Goal: Information Seeking & Learning: Learn about a topic

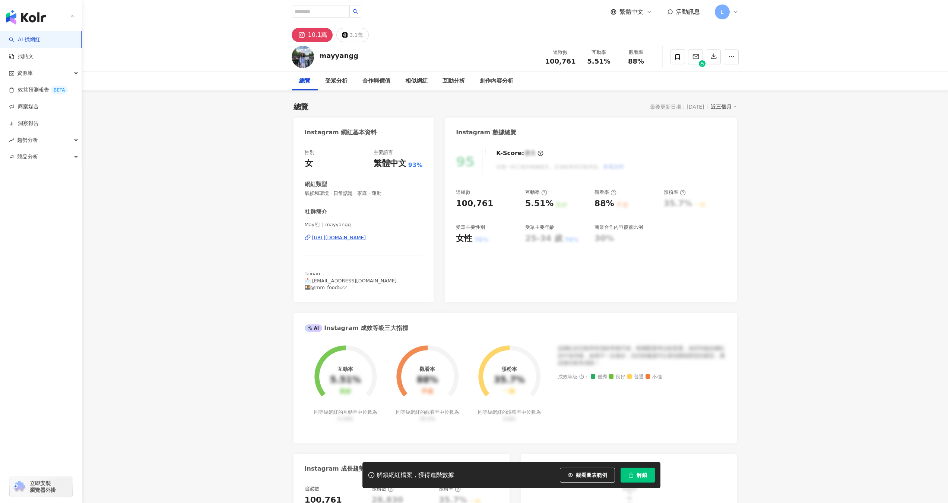
click at [327, 238] on div "https://www.instagram.com/mayyangg/" at bounding box center [339, 238] width 54 height 7
click at [672, 57] on span at bounding box center [677, 57] width 15 height 15
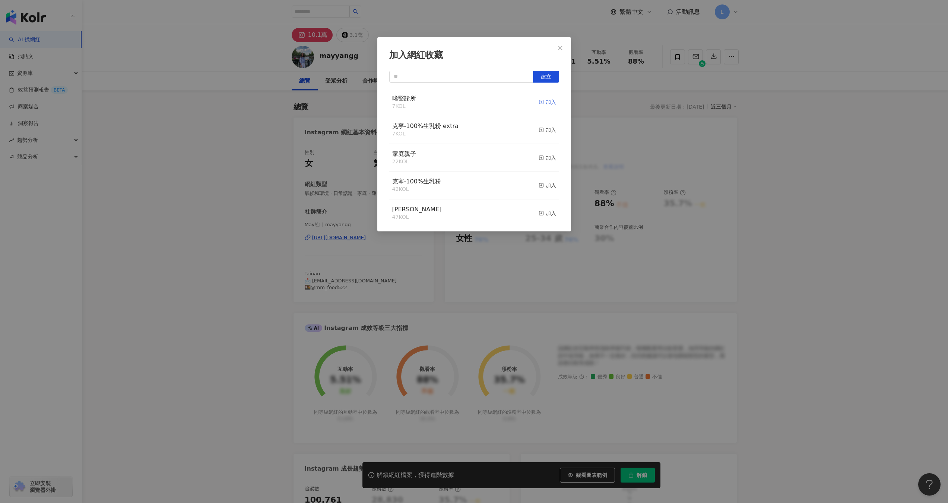
click at [540, 99] on div "加入" at bounding box center [547, 102] width 18 height 8
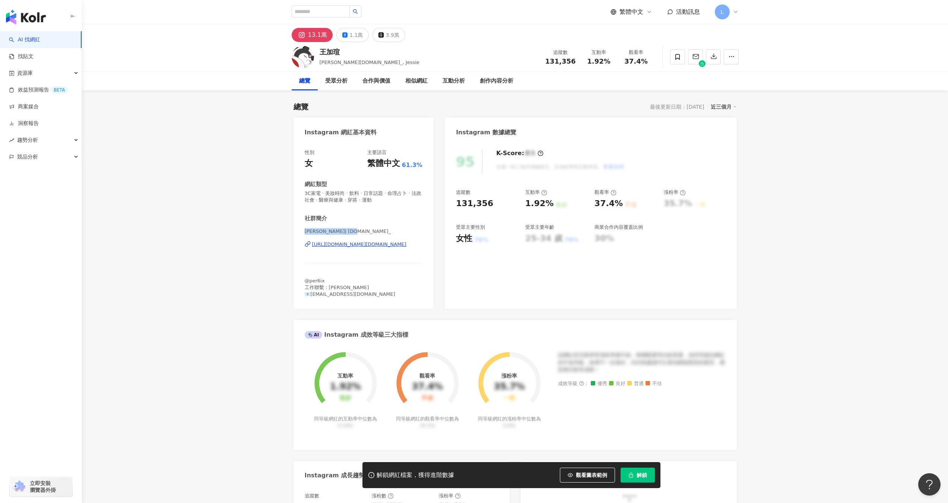
drag, startPoint x: 302, startPoint y: 233, endPoint x: 358, endPoint y: 233, distance: 56.2
click at [358, 233] on div "性別 女 主要語言 繁體中文 61.3% 網紅類型 3C家電 · 美妝時尚 · 飲料 · 日常話題 · 命理占卜 · 法政社會 · 醫療與健康 · 穿搭 · …" at bounding box center [363, 225] width 140 height 167
copy span "王加瑄 | jessie.wang_"
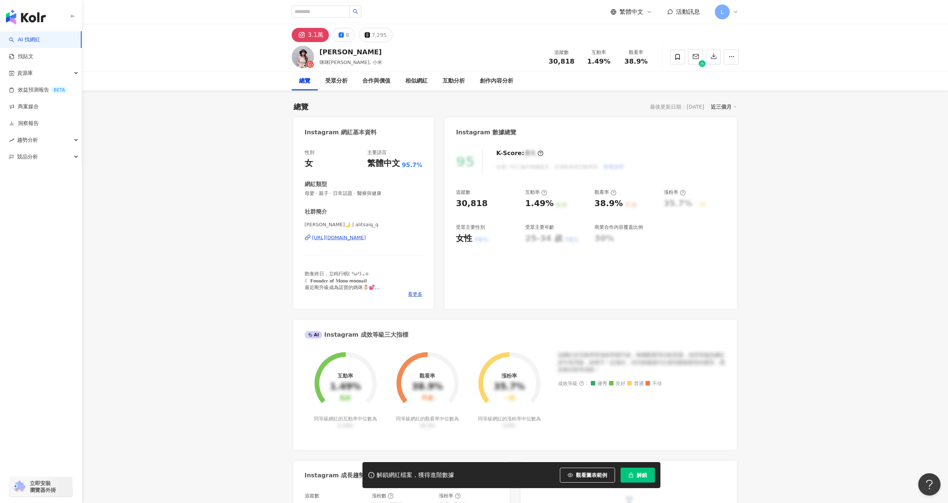
click at [315, 237] on div "https://www.instagram.com/alitsaiq_q/" at bounding box center [339, 238] width 54 height 7
click at [329, 236] on div "https://www.instagram.com/alitsaiq_q/" at bounding box center [339, 238] width 54 height 7
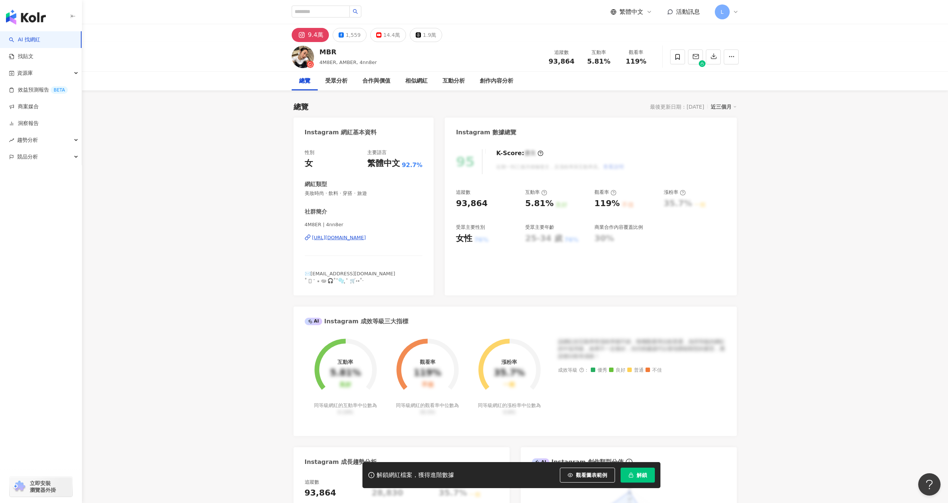
click at [366, 237] on div "[URL][DOMAIN_NAME]" at bounding box center [339, 238] width 54 height 7
click at [385, 36] on div "14.4萬" at bounding box center [391, 35] width 17 height 10
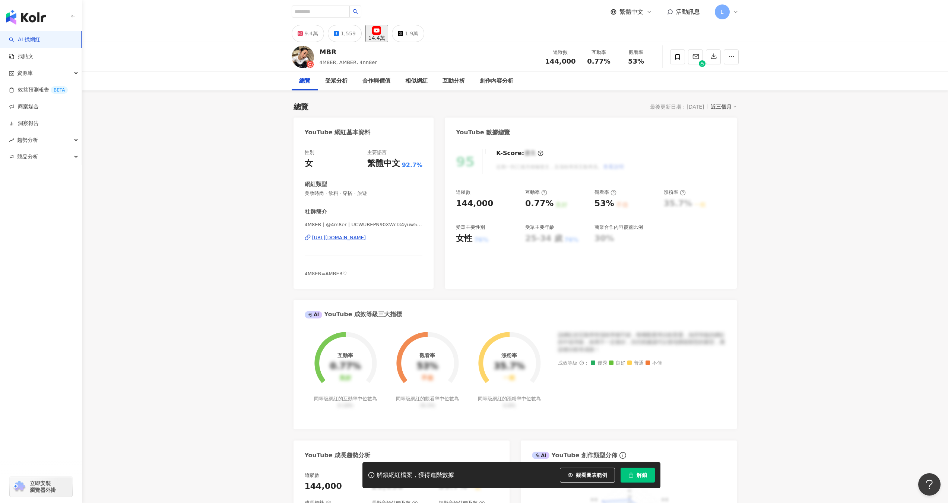
click at [366, 240] on div "[URL][DOMAIN_NAME]" at bounding box center [339, 238] width 54 height 7
click at [677, 58] on icon at bounding box center [677, 57] width 4 height 6
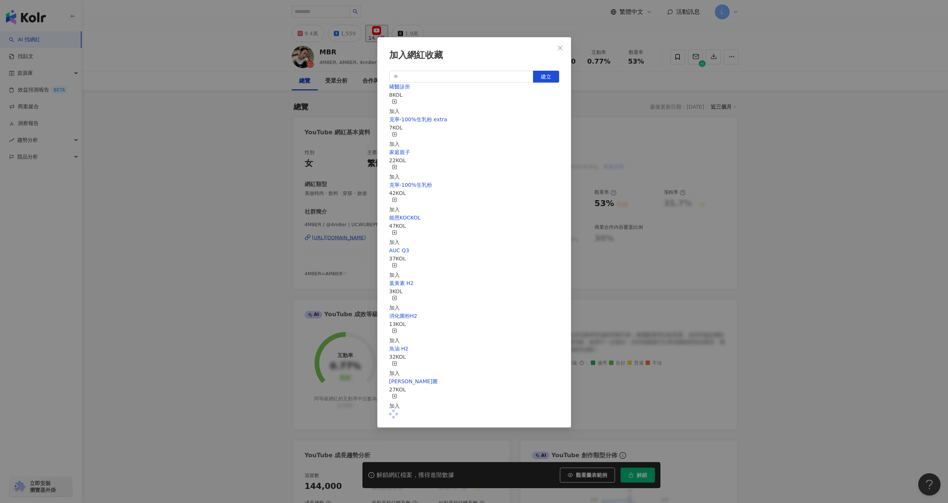
click at [400, 101] on div "加入" at bounding box center [394, 107] width 10 height 16
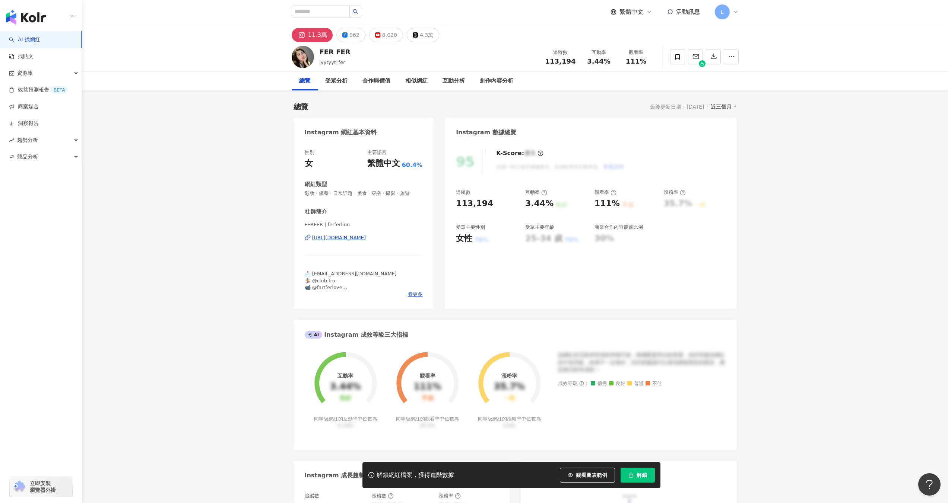
click at [315, 236] on div "[URL][DOMAIN_NAME]" at bounding box center [339, 238] width 54 height 7
click at [318, 237] on div "https://www.instagram.com/ferferlinn/" at bounding box center [339, 238] width 54 height 7
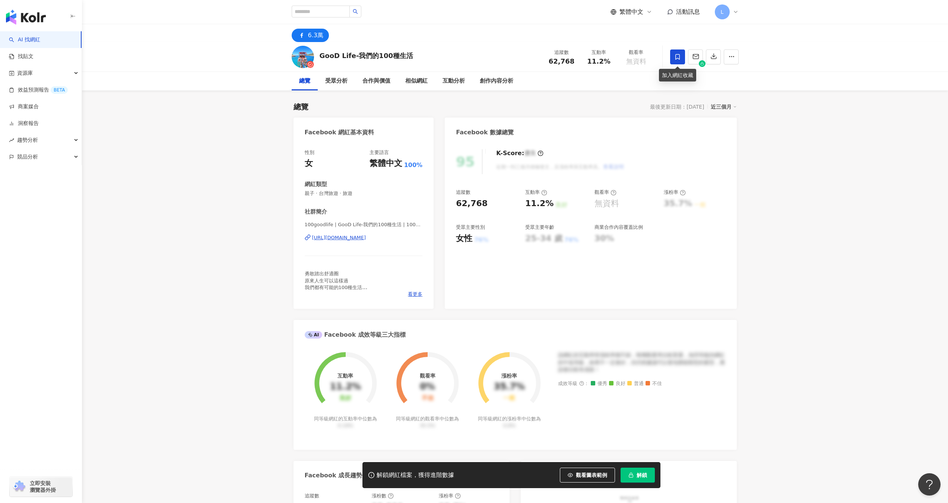
click at [673, 59] on span at bounding box center [677, 57] width 15 height 15
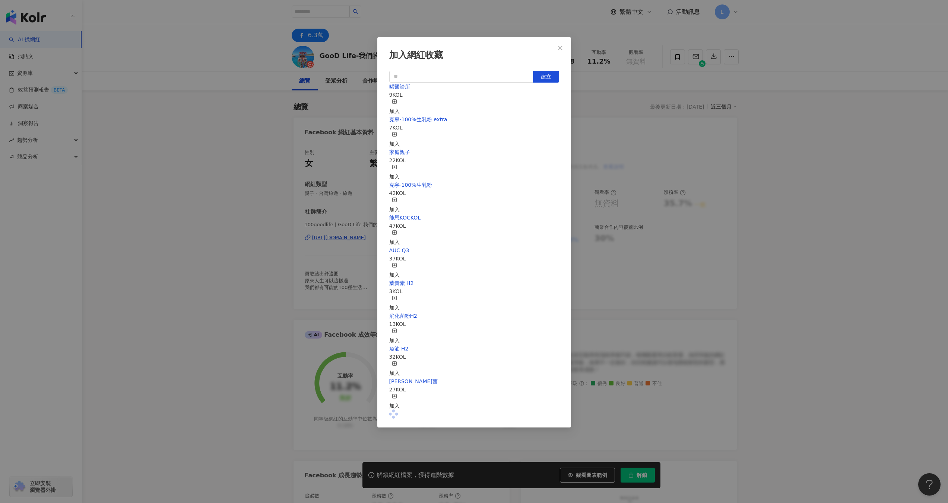
click at [400, 102] on div "加入" at bounding box center [394, 107] width 10 height 16
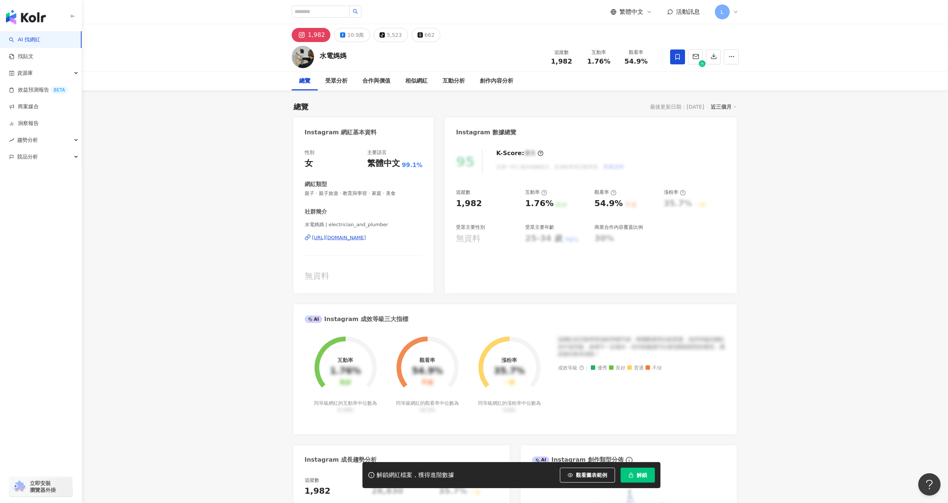
click at [678, 58] on icon at bounding box center [677, 57] width 7 height 7
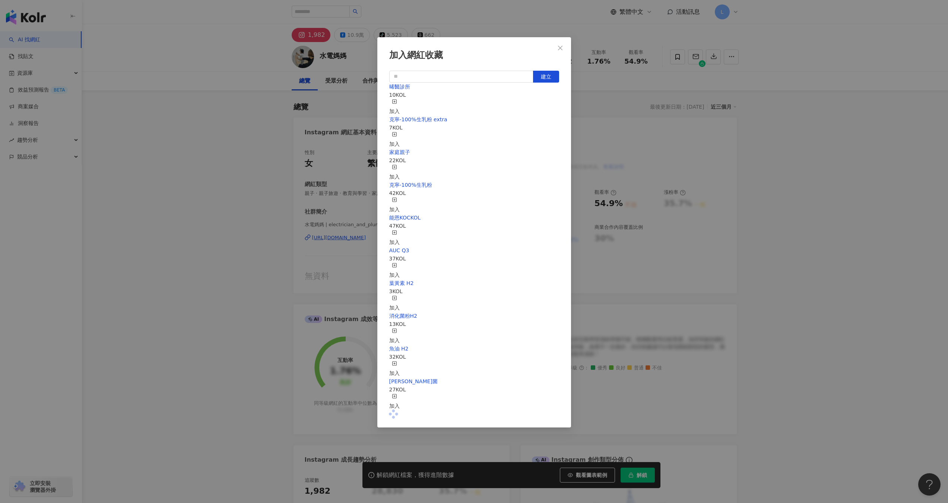
click at [400, 105] on div "加入" at bounding box center [394, 107] width 10 height 16
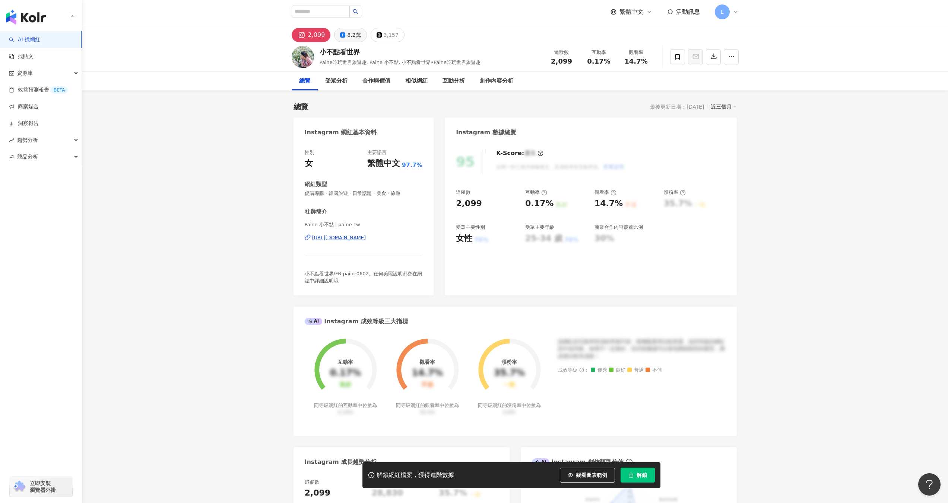
click at [342, 38] on button "8.2萬" at bounding box center [350, 35] width 32 height 14
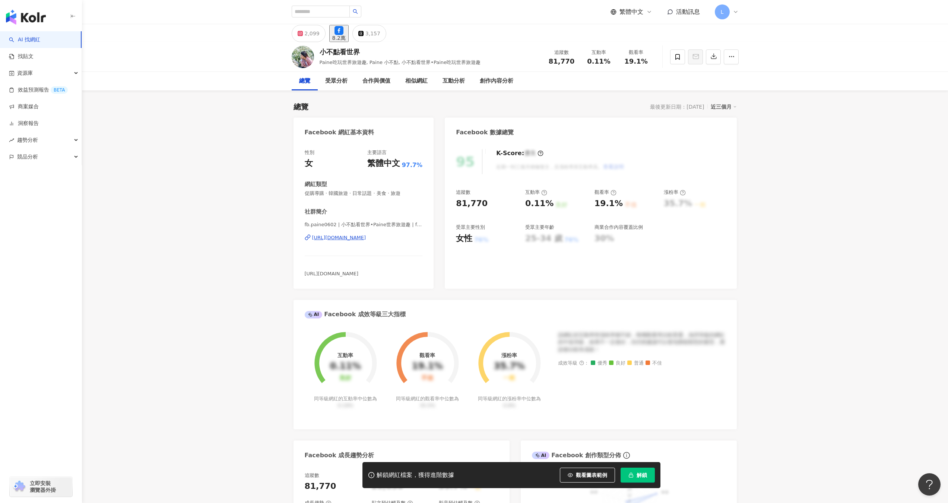
click at [353, 236] on div "https://www.facebook.com/722554827858608" at bounding box center [339, 238] width 54 height 7
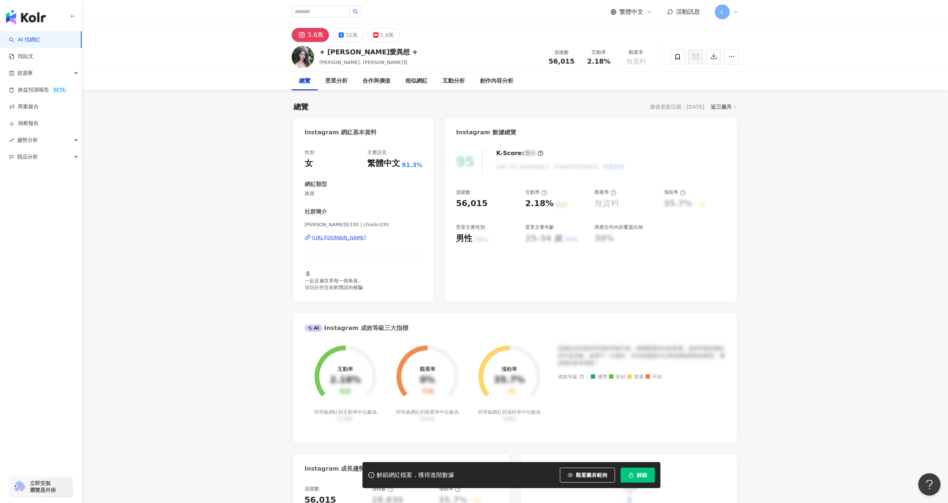
click at [647, 469] on button "解鎖" at bounding box center [637, 475] width 34 height 15
click at [343, 39] on button "12萬" at bounding box center [348, 35] width 31 height 14
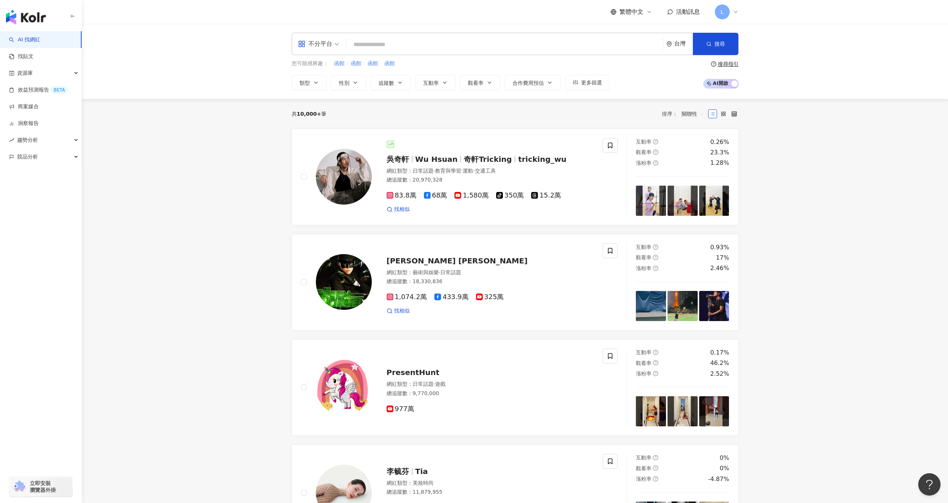
click at [385, 45] on input "search" at bounding box center [504, 45] width 311 height 14
